Goal: Book appointment/travel/reservation

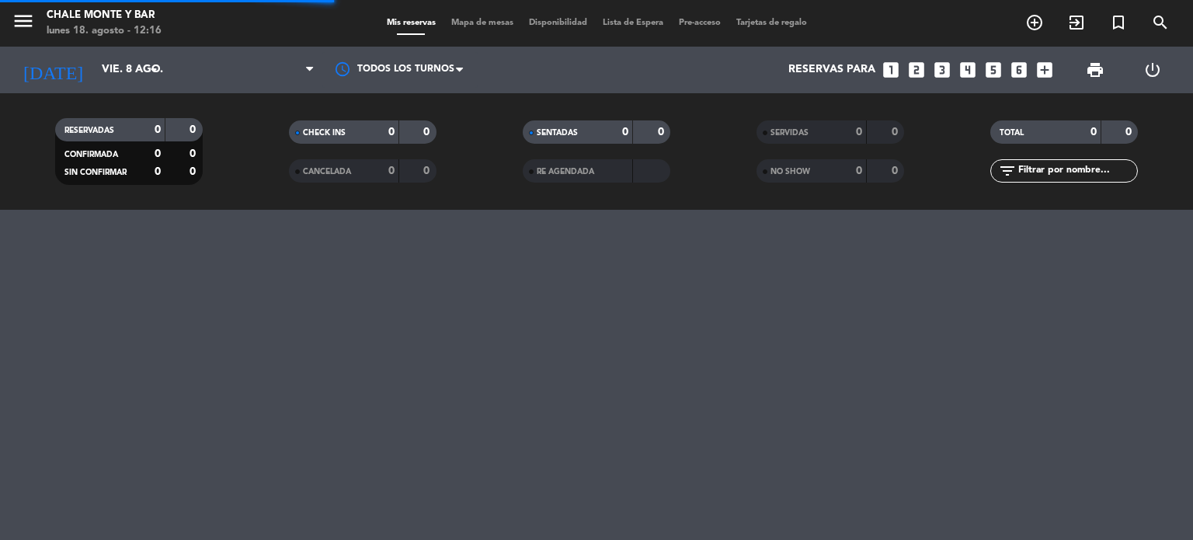
scroll to position [8953, 0]
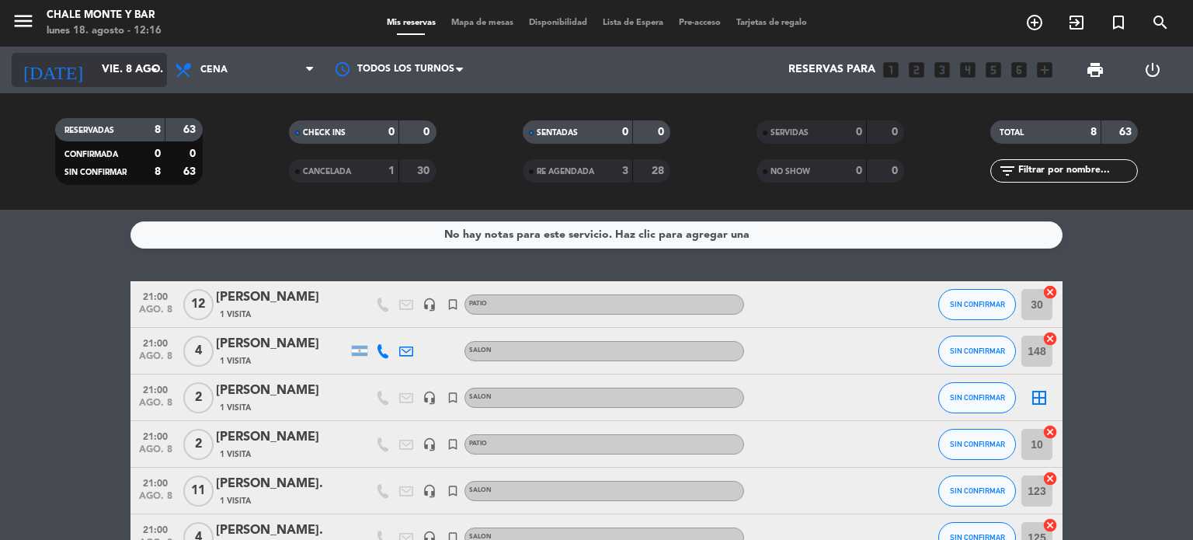
click at [125, 57] on input "vie. 8 ago." at bounding box center [168, 70] width 148 height 28
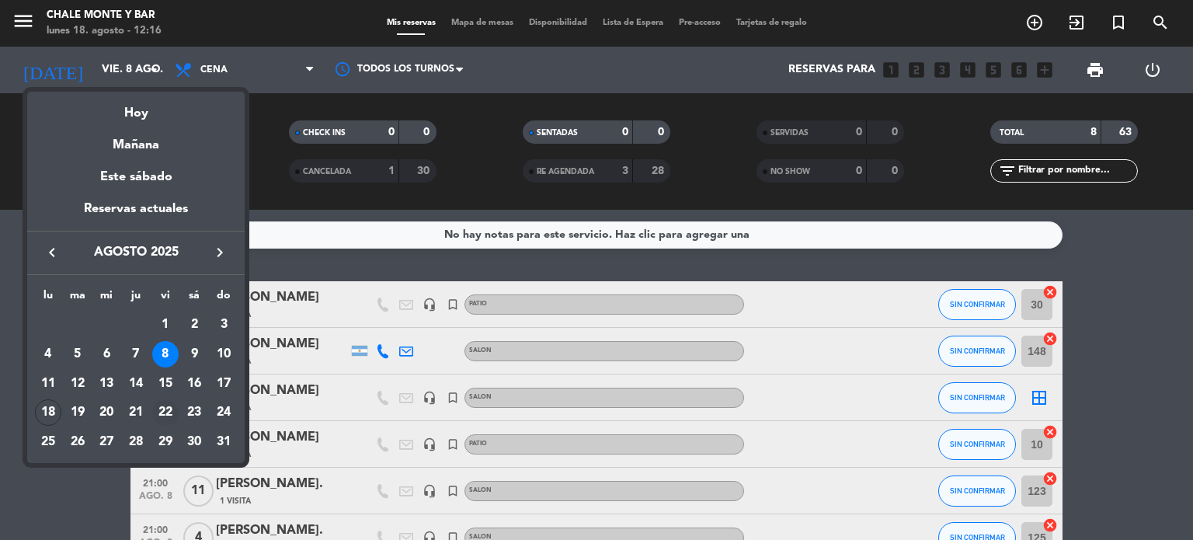
click at [163, 408] on div "22" at bounding box center [165, 412] width 26 height 26
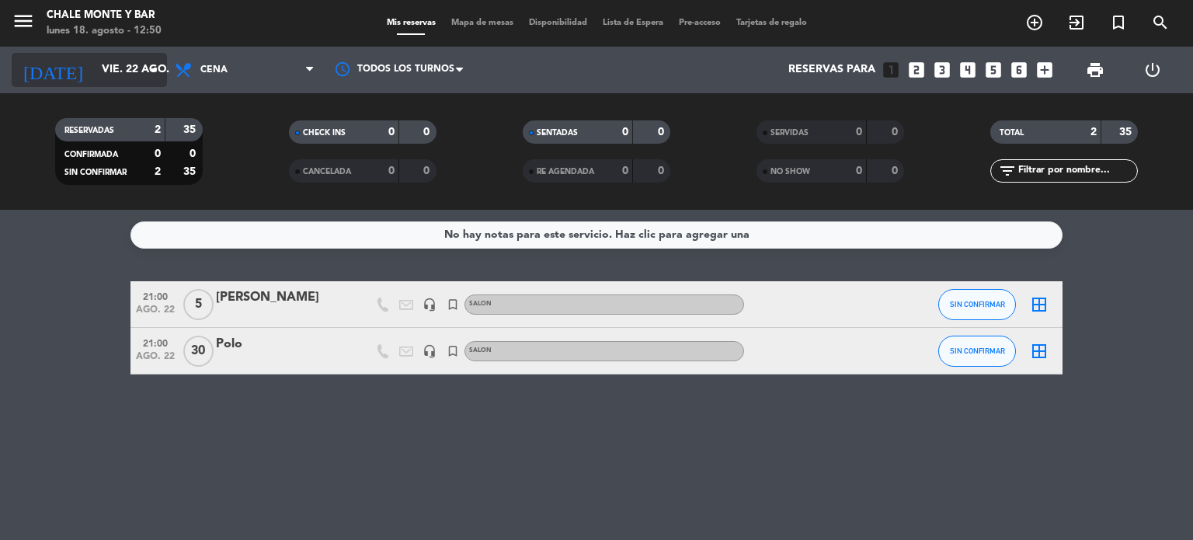
click at [121, 61] on input "vie. 22 ago." at bounding box center [168, 70] width 148 height 28
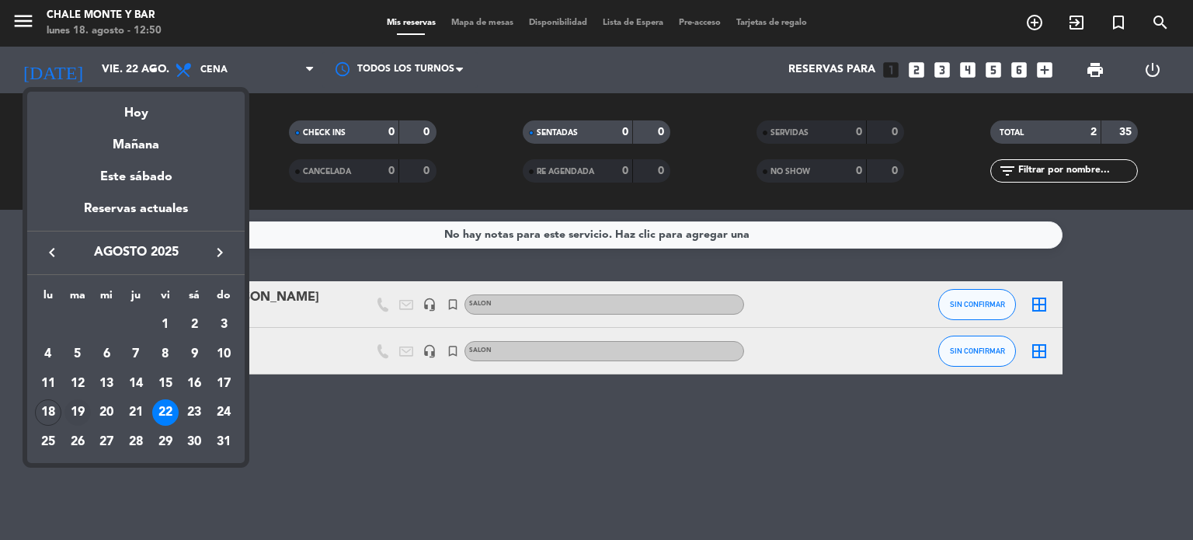
click at [81, 411] on div "19" at bounding box center [77, 412] width 26 height 26
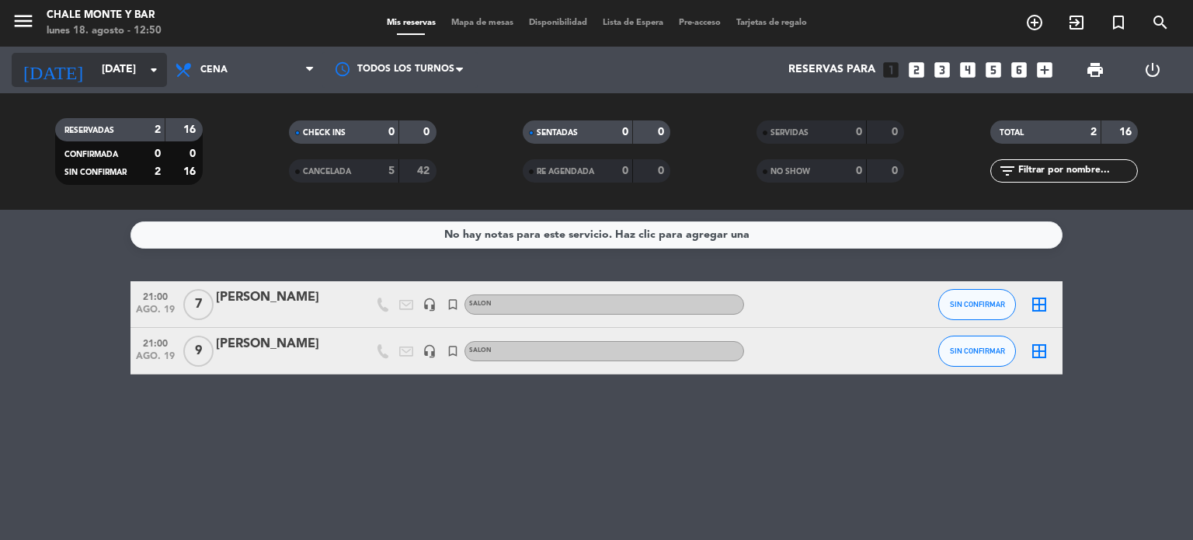
click at [111, 73] on input "[DATE]" at bounding box center [168, 70] width 148 height 28
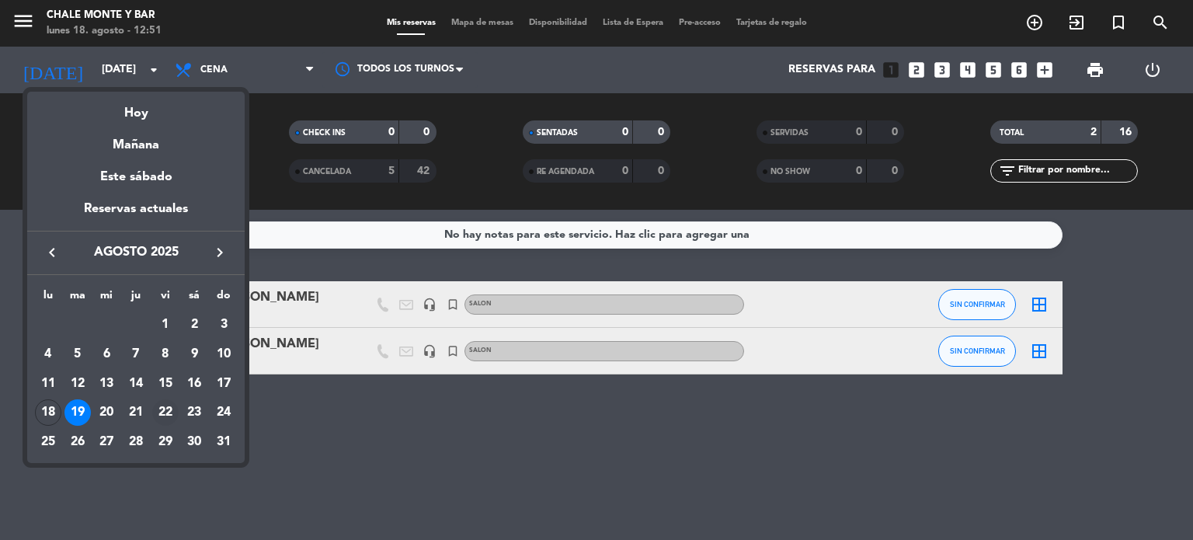
click at [163, 412] on div "22" at bounding box center [165, 412] width 26 height 26
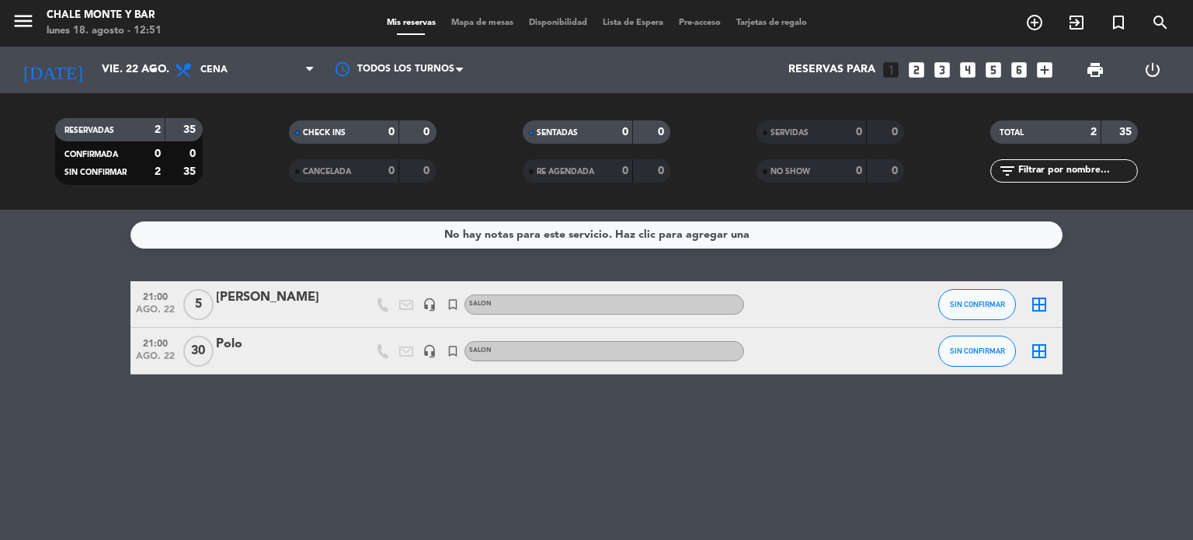
click at [97, 87] on div "[DATE] [DATE] arrow_drop_down" at bounding box center [89, 70] width 155 height 47
click at [94, 74] on input "vie. 22 ago." at bounding box center [168, 70] width 148 height 28
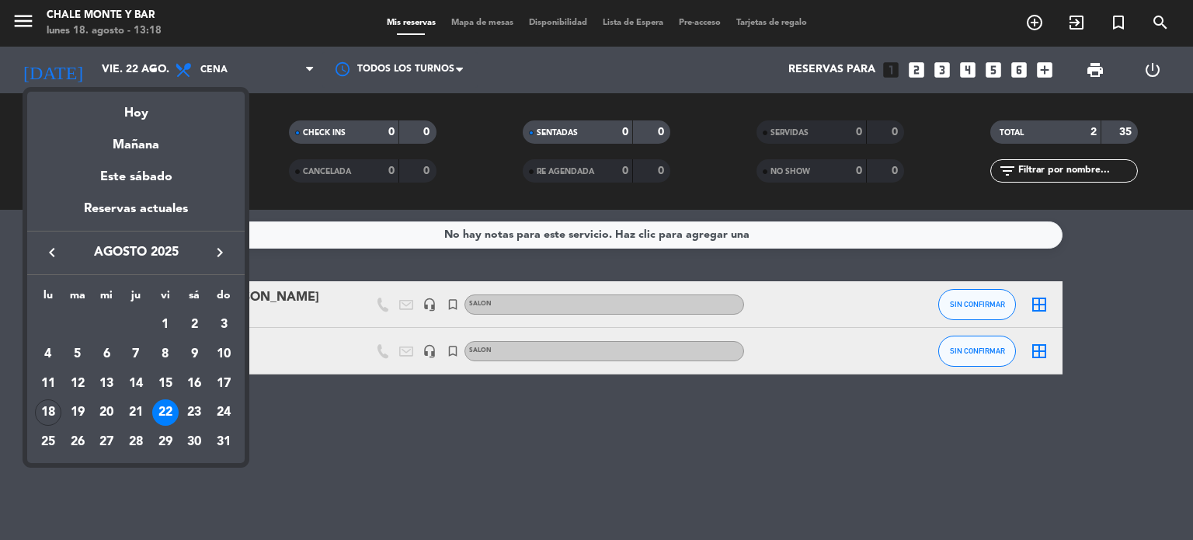
click at [320, 413] on div at bounding box center [596, 270] width 1193 height 540
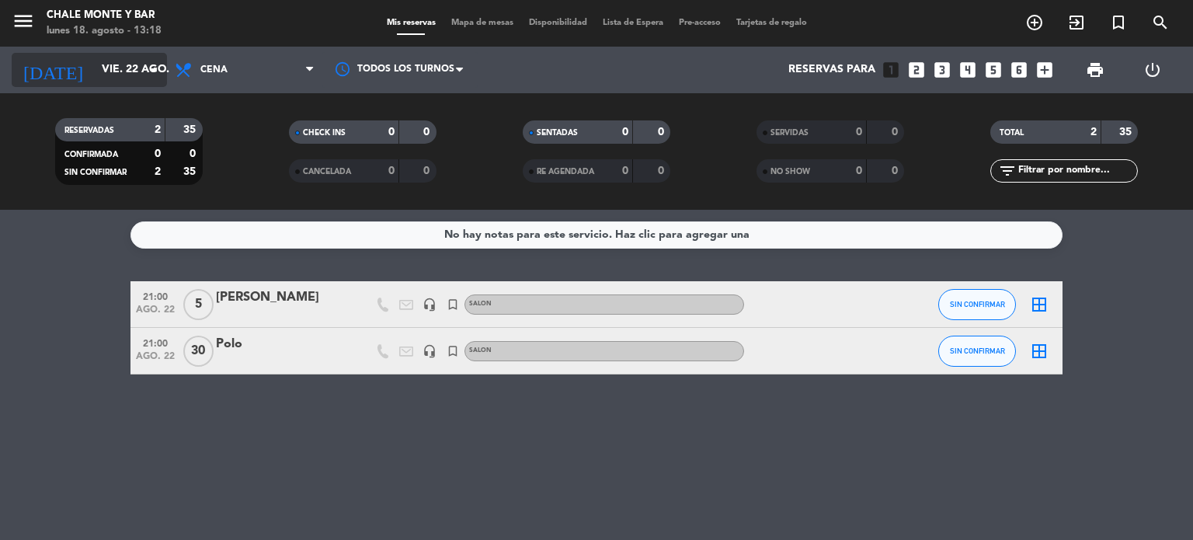
click at [158, 68] on icon "arrow_drop_down" at bounding box center [153, 70] width 19 height 19
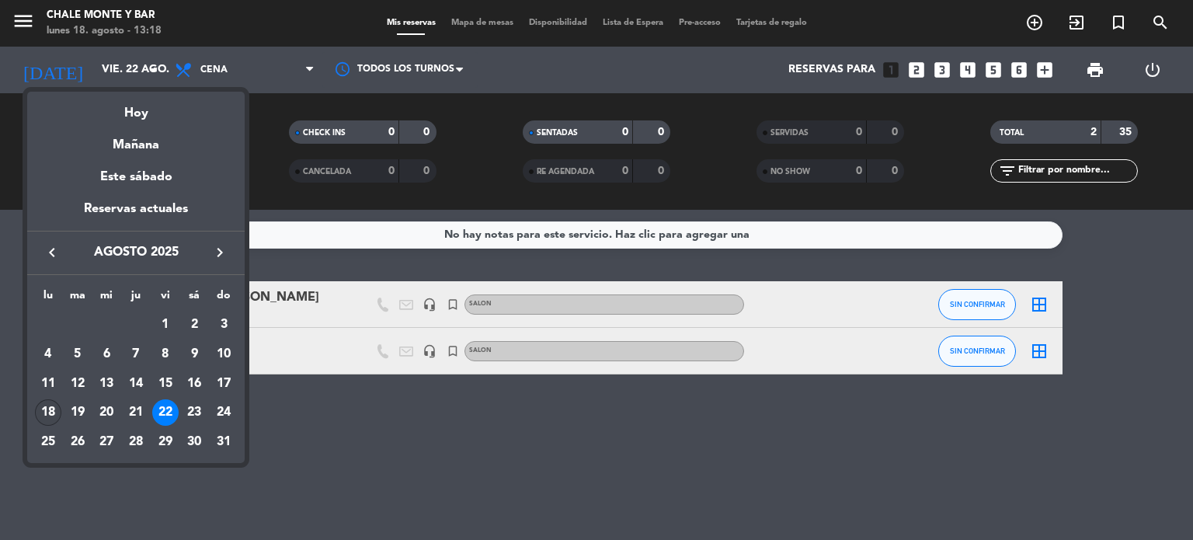
click at [48, 410] on div "18" at bounding box center [48, 412] width 26 height 26
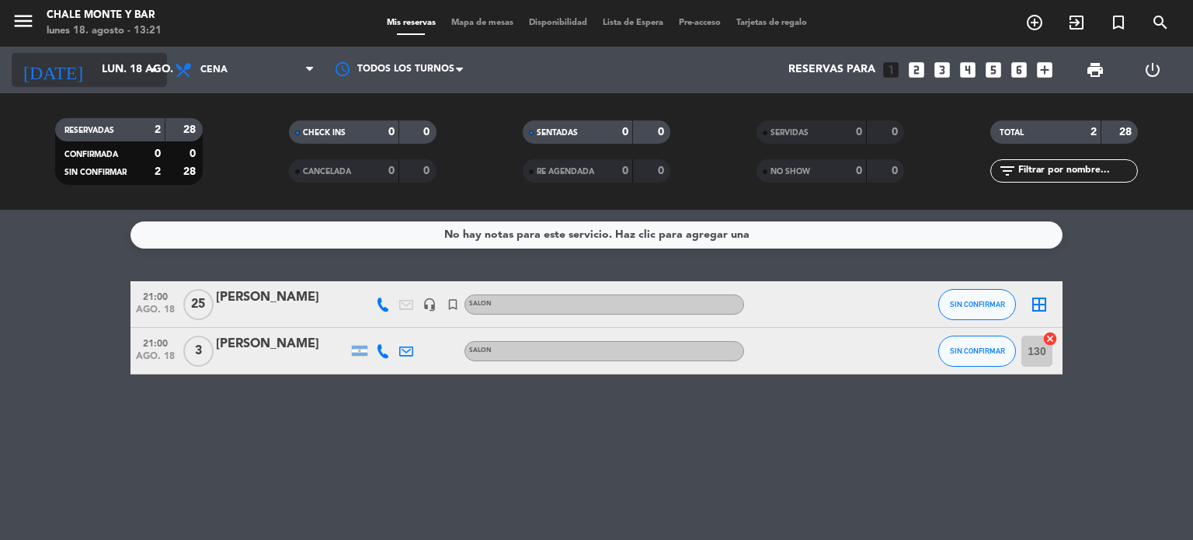
click at [112, 66] on input "lun. 18 ago." at bounding box center [168, 70] width 148 height 28
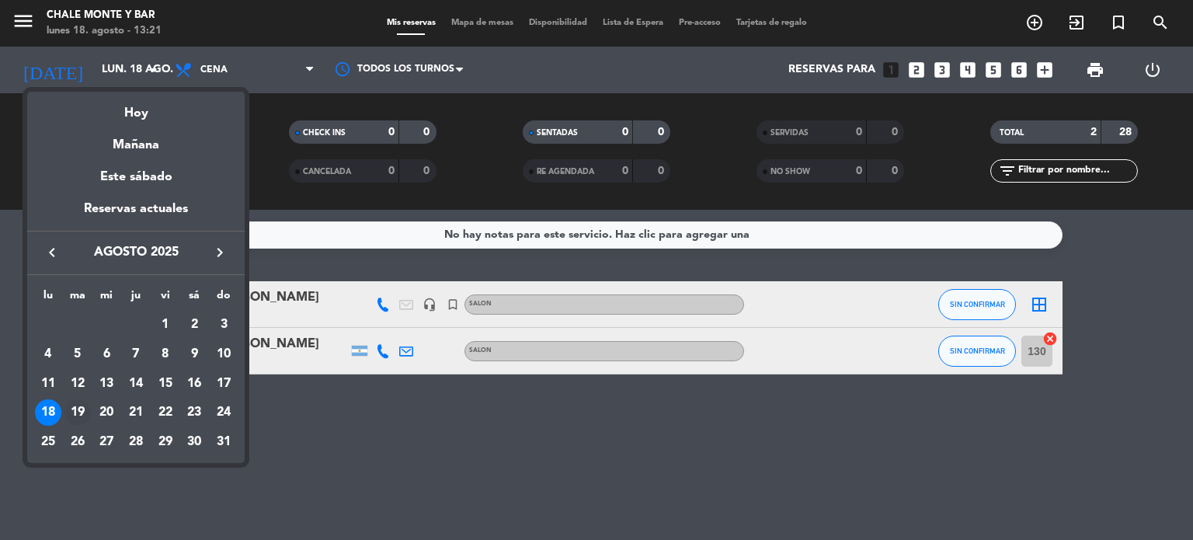
click at [81, 412] on div "19" at bounding box center [77, 412] width 26 height 26
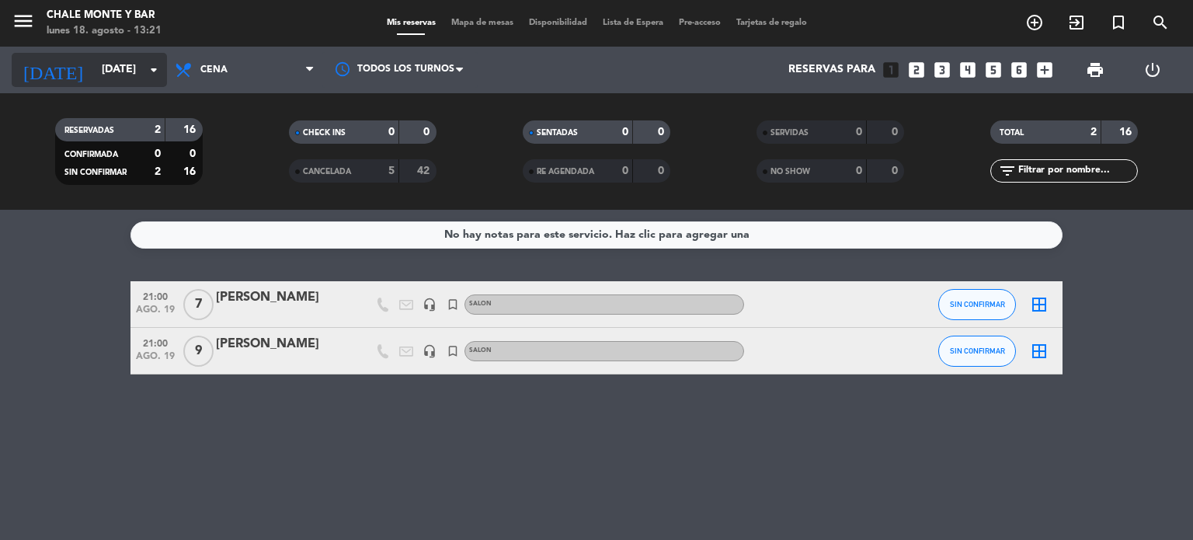
click at [118, 84] on div "[DATE] [DATE] arrow_drop_down" at bounding box center [89, 70] width 155 height 34
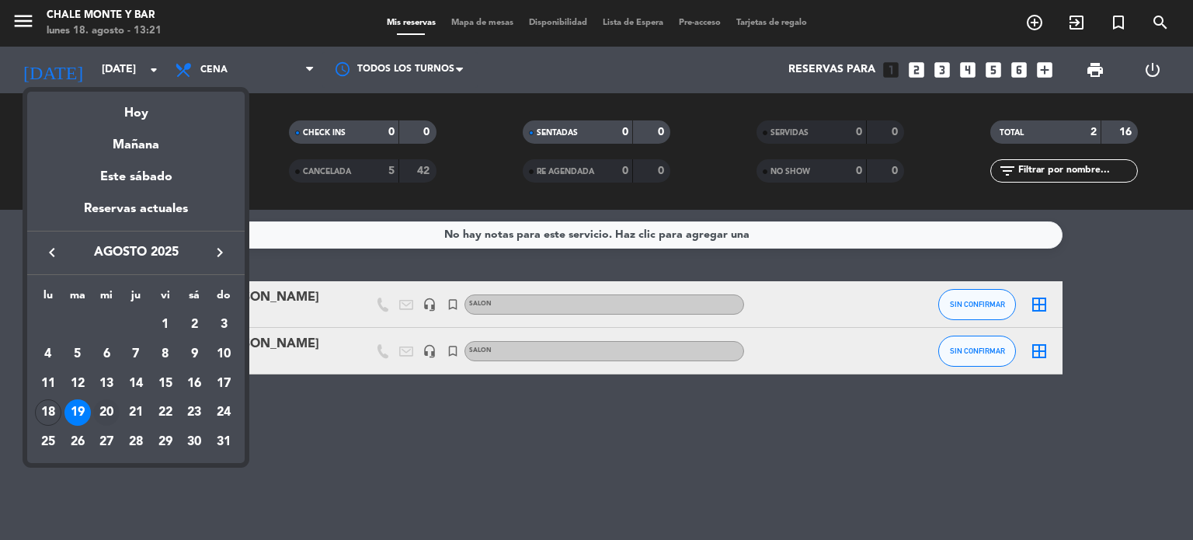
click at [109, 409] on div "20" at bounding box center [106, 412] width 26 height 26
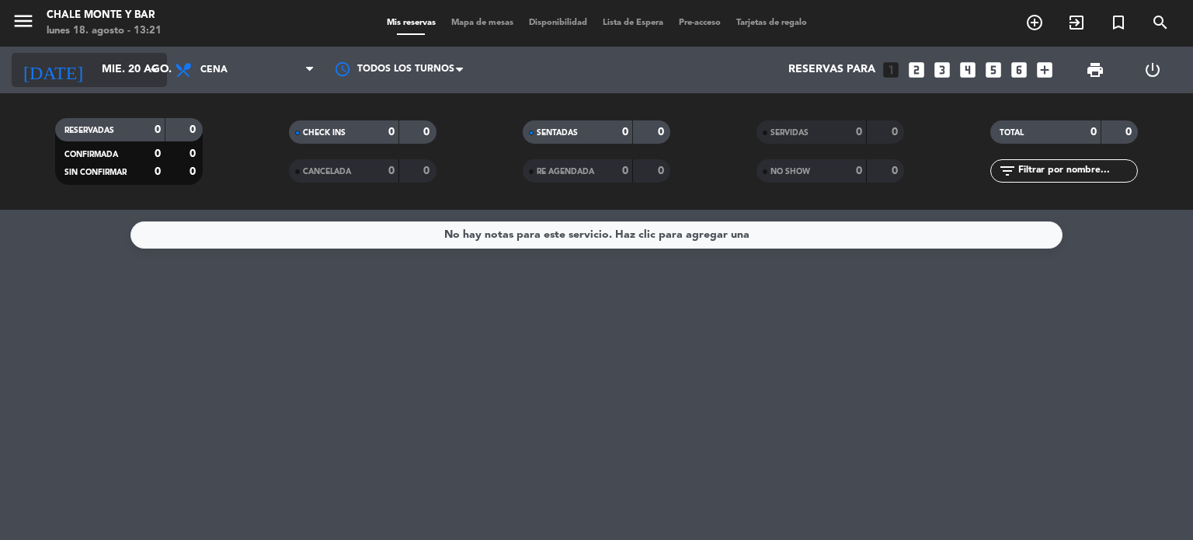
click at [103, 75] on input "mié. 20 ago." at bounding box center [168, 70] width 148 height 28
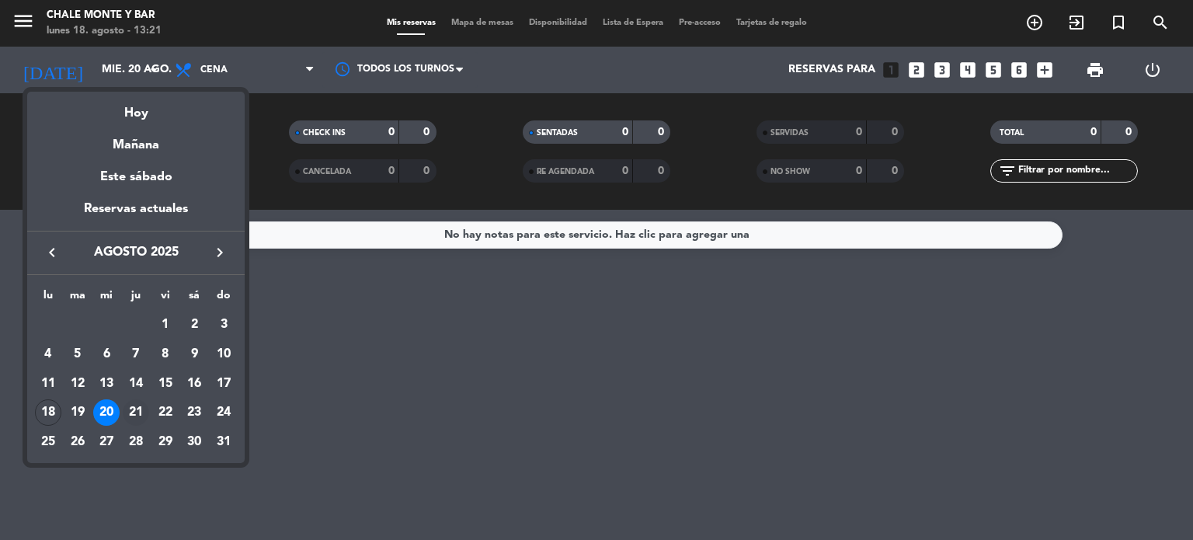
click at [140, 408] on div "21" at bounding box center [136, 412] width 26 height 26
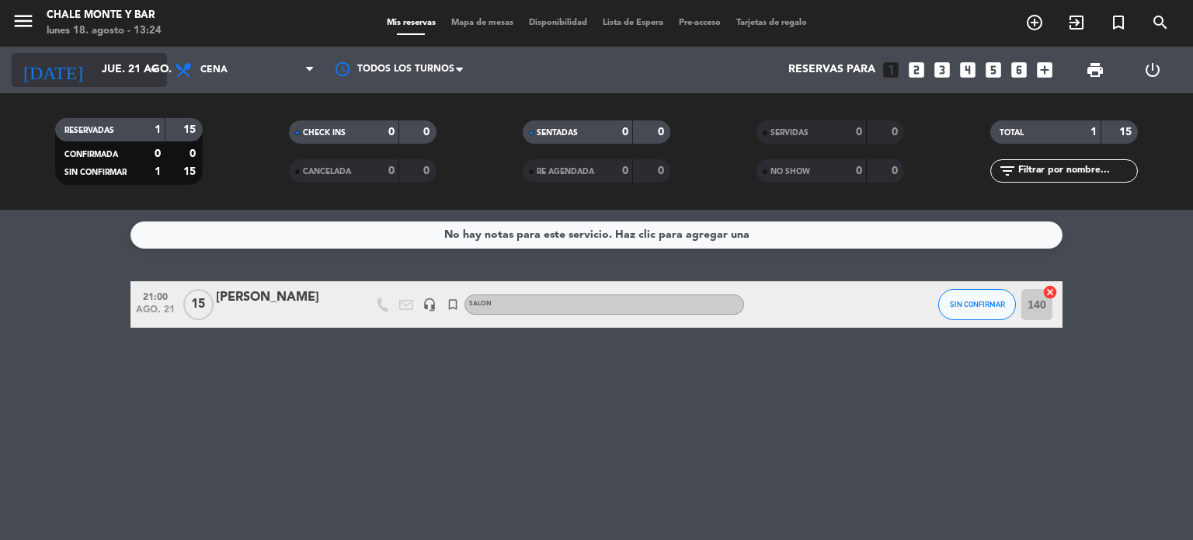
click at [94, 71] on input "jue. 21 ago." at bounding box center [168, 70] width 148 height 28
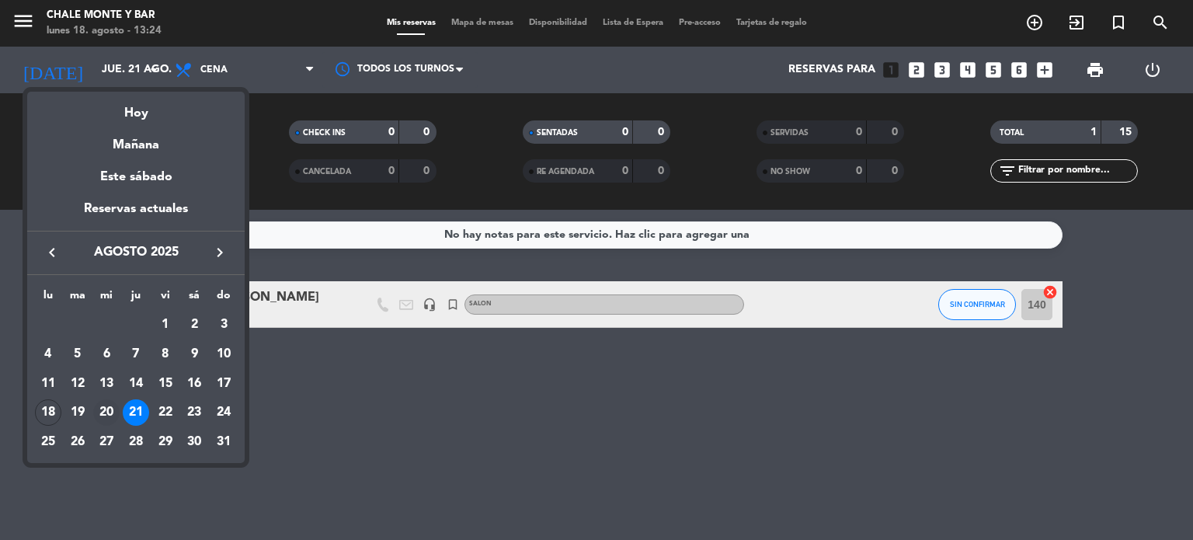
click at [112, 406] on div "20" at bounding box center [106, 412] width 26 height 26
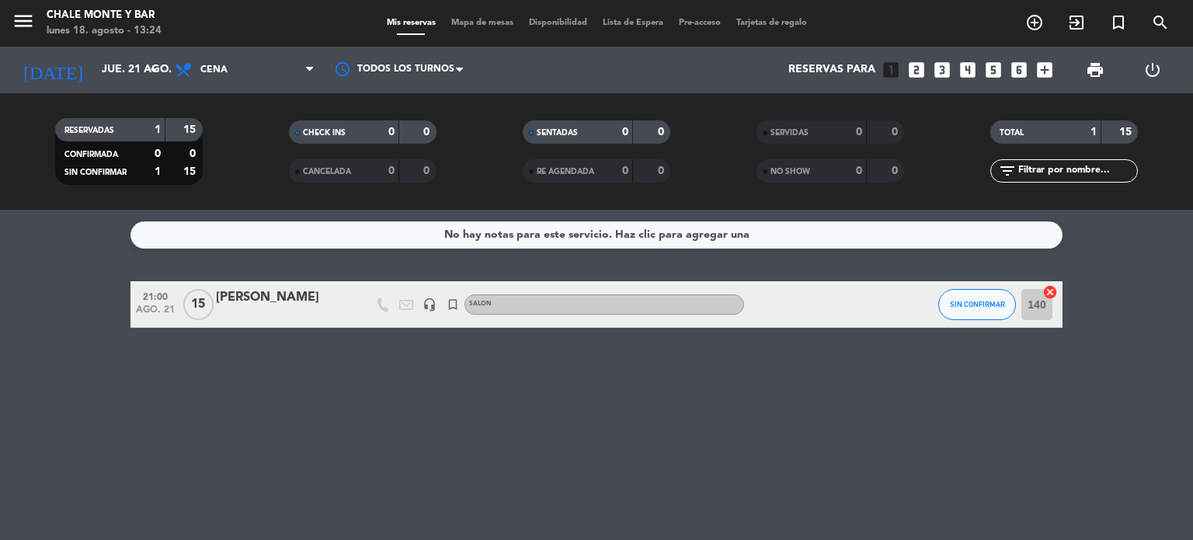
type input "mié. 20 ago."
